Goal: Information Seeking & Learning: Learn about a topic

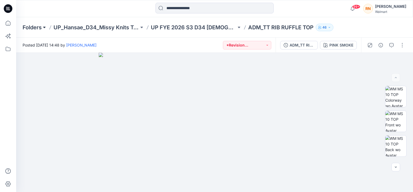
click at [42, 26] on button at bounding box center [44, 28] width 5 height 8
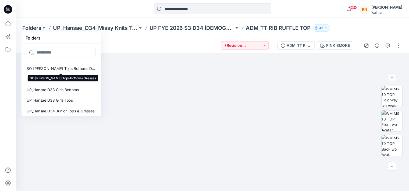
scroll to position [184, 0]
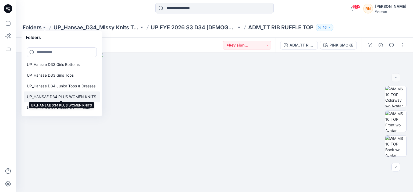
click at [81, 96] on p "UP_HANSAE D34 PLUS WOMEN KNITS" at bounding box center [61, 97] width 69 height 6
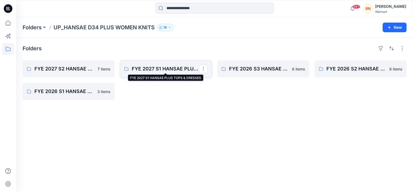
click at [161, 71] on p "FYE 2027 S1 HANSAE PLUS TOPS & DRESSES" at bounding box center [165, 69] width 67 height 8
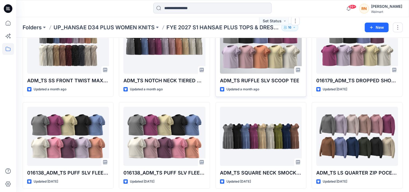
scroll to position [54, 0]
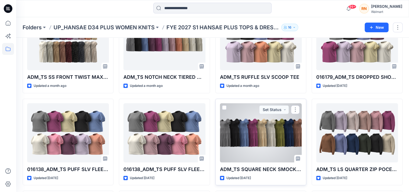
click at [251, 134] on div at bounding box center [261, 132] width 82 height 59
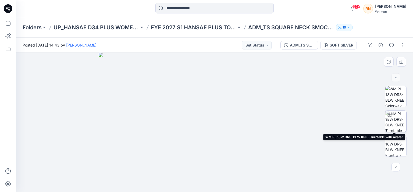
click at [397, 120] on img at bounding box center [395, 121] width 21 height 21
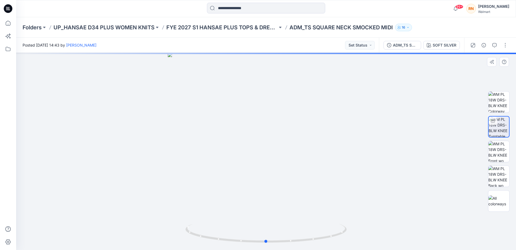
click at [413, 192] on div at bounding box center [266, 151] width 500 height 197
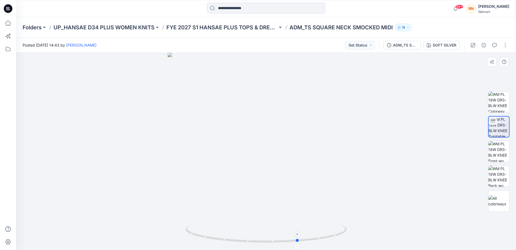
drag, startPoint x: 297, startPoint y: 240, endPoint x: 333, endPoint y: 237, distance: 36.1
click at [333, 192] on icon at bounding box center [267, 234] width 163 height 20
drag, startPoint x: 333, startPoint y: 237, endPoint x: 355, endPoint y: 231, distance: 22.6
click at [355, 192] on div at bounding box center [266, 151] width 500 height 197
drag, startPoint x: 272, startPoint y: 241, endPoint x: 307, endPoint y: 239, distance: 35.8
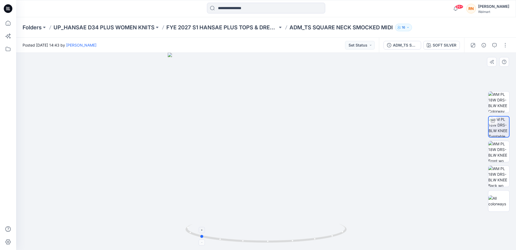
click at [307, 192] on icon at bounding box center [267, 234] width 163 height 20
click at [231, 27] on p "FYE 2027 S1 HANSAE PLUS TOPS & DRESSES" at bounding box center [221, 28] width 111 height 8
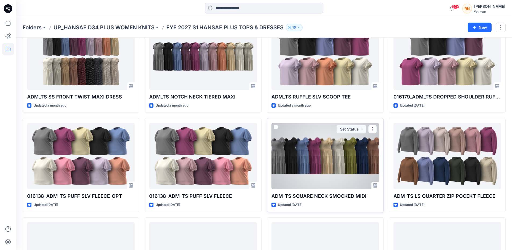
scroll to position [81, 0]
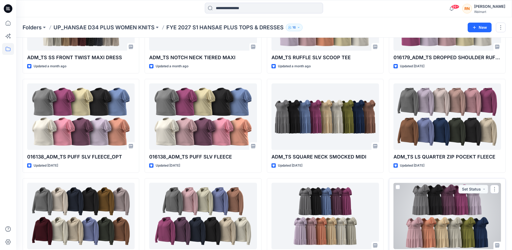
click at [413, 192] on div at bounding box center [448, 216] width 108 height 66
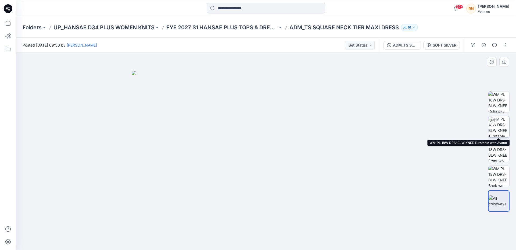
click at [413, 123] on img at bounding box center [498, 126] width 21 height 21
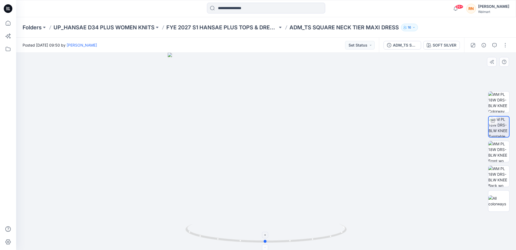
click at [278, 192] on icon at bounding box center [267, 234] width 163 height 20
click at [413, 161] on div at bounding box center [266, 151] width 500 height 197
drag, startPoint x: 291, startPoint y: 241, endPoint x: 346, endPoint y: 236, distance: 55.4
click at [346, 192] on icon at bounding box center [267, 234] width 163 height 20
drag, startPoint x: 184, startPoint y: 206, endPoint x: 195, endPoint y: 219, distance: 17.1
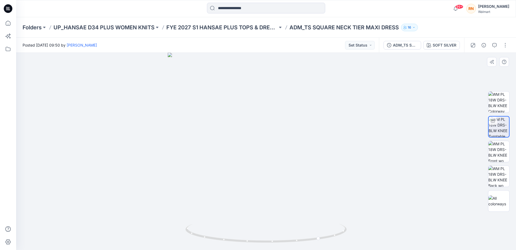
click at [184, 192] on div at bounding box center [266, 151] width 500 height 197
drag, startPoint x: 243, startPoint y: 240, endPoint x: 281, endPoint y: 242, distance: 38.0
click at [281, 192] on icon at bounding box center [267, 234] width 163 height 20
